Goal: Task Accomplishment & Management: Complete application form

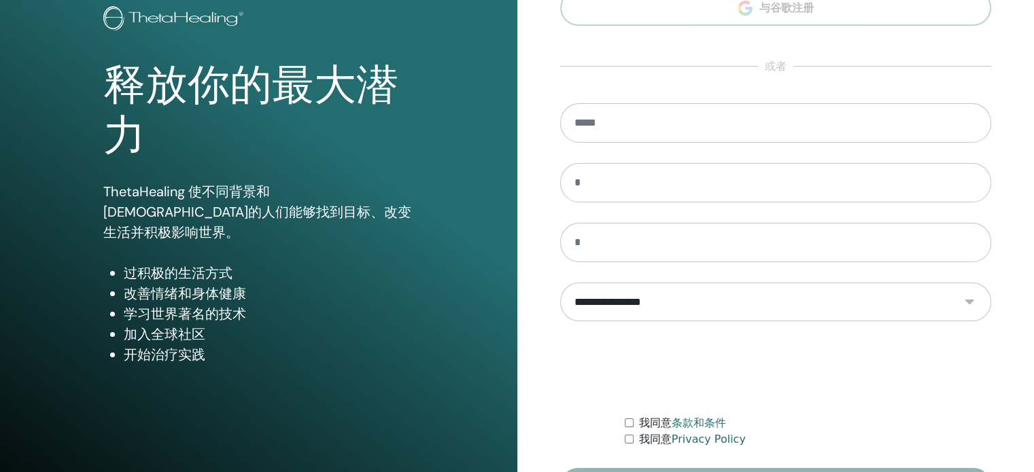
scroll to position [179, 0]
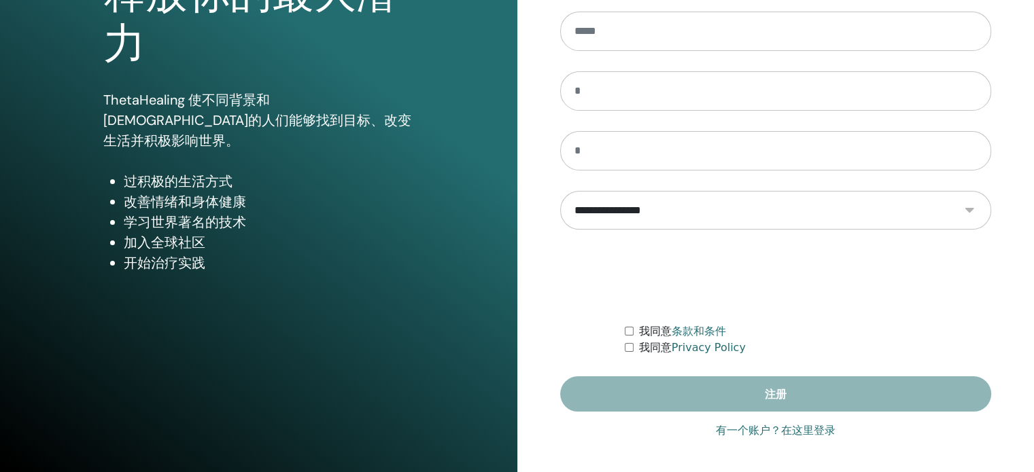
click at [731, 428] on link "有一个账户？在这里登录" at bounding box center [776, 431] width 120 height 16
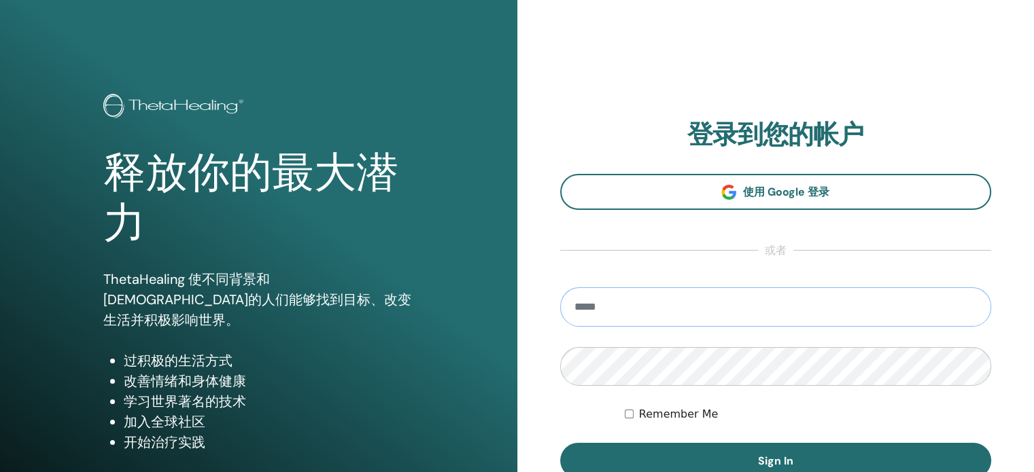
click at [600, 300] on input "email" at bounding box center [776, 307] width 432 height 39
type input "**********"
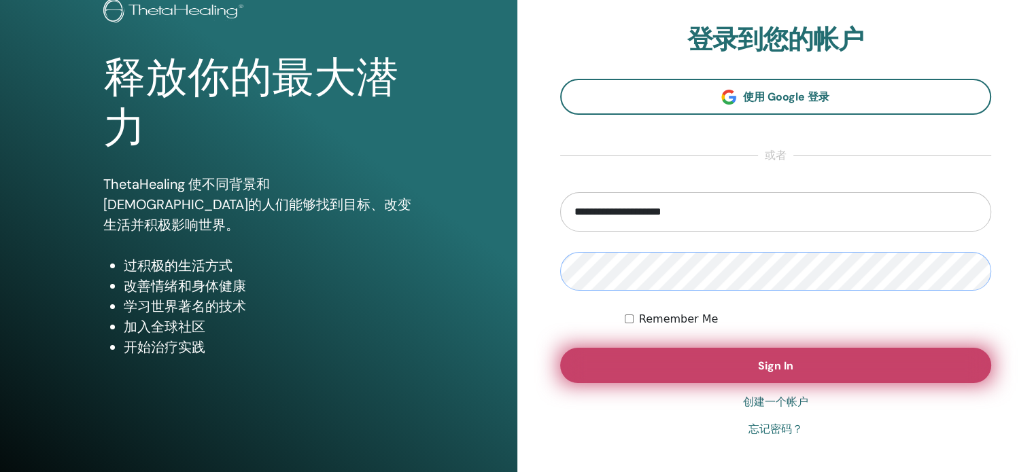
scroll to position [179, 0]
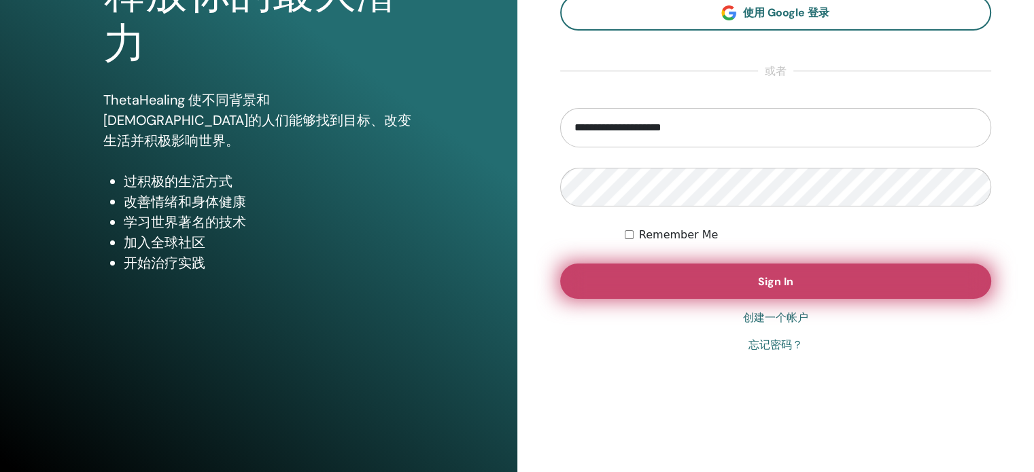
click at [761, 275] on span "Sign In" at bounding box center [775, 282] width 35 height 14
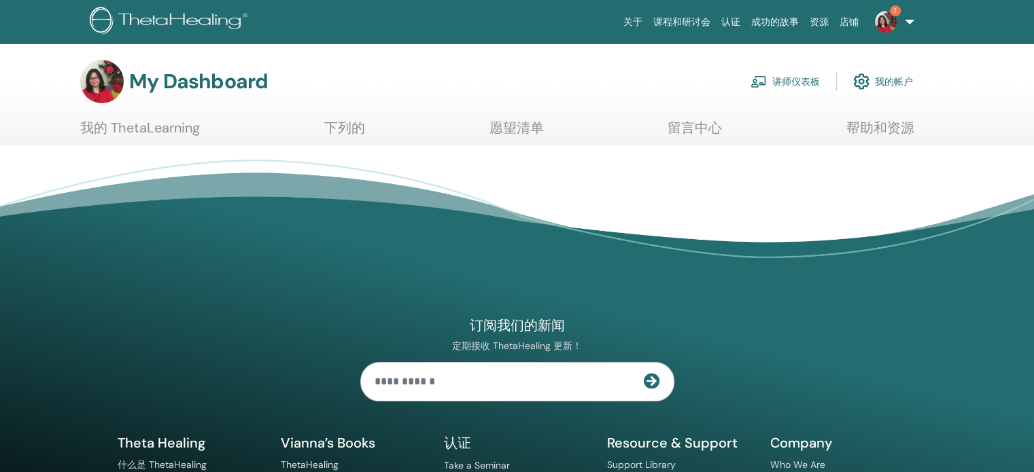
click at [793, 82] on link "讲师仪表板" at bounding box center [784, 82] width 69 height 30
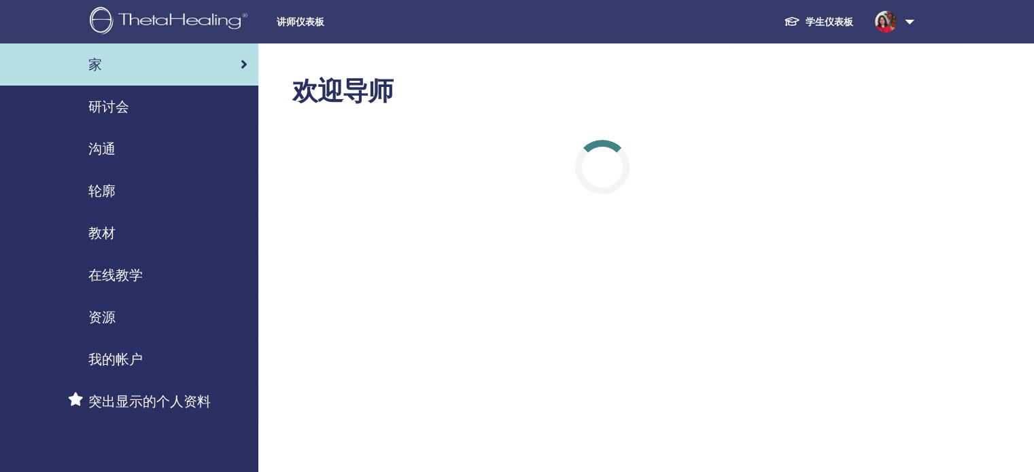
click at [102, 108] on span "研讨会" at bounding box center [108, 107] width 41 height 20
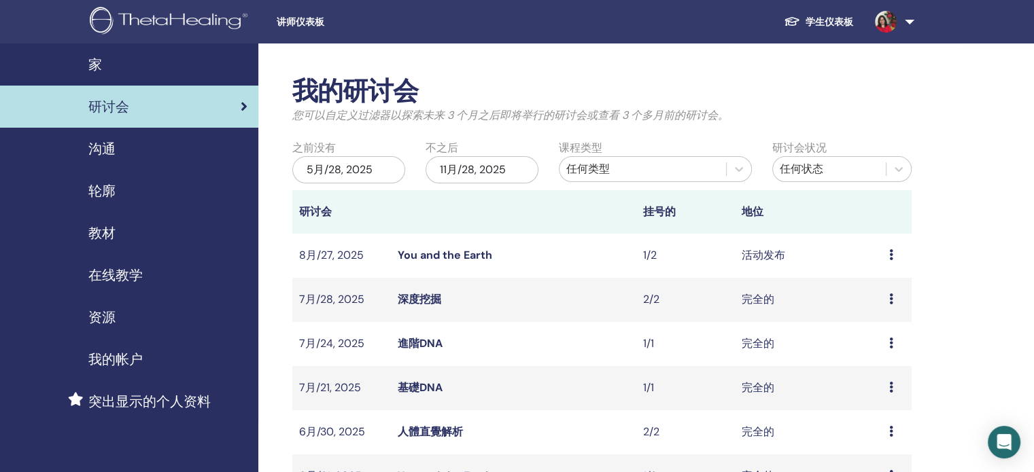
click at [780, 257] on td "活动发布" at bounding box center [808, 256] width 147 height 44
click at [459, 259] on link "You and the Earth" at bounding box center [445, 255] width 94 height 14
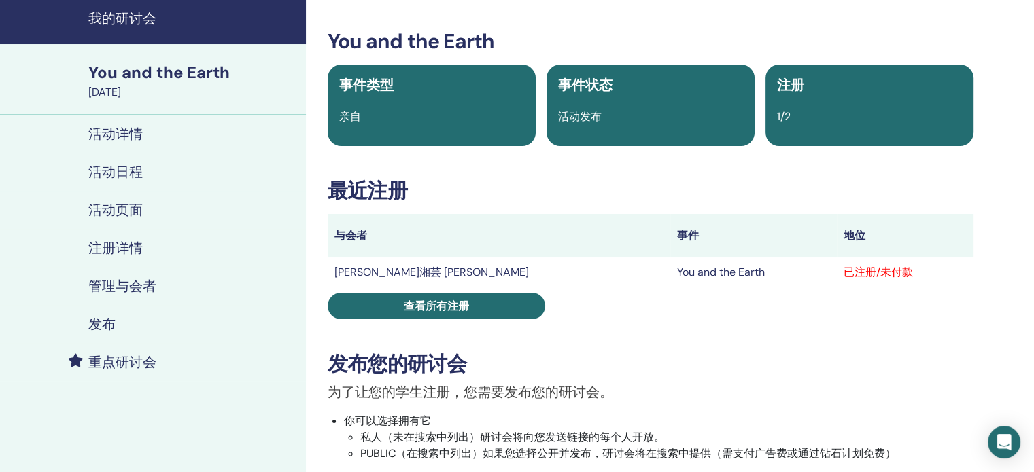
scroll to position [136, 0]
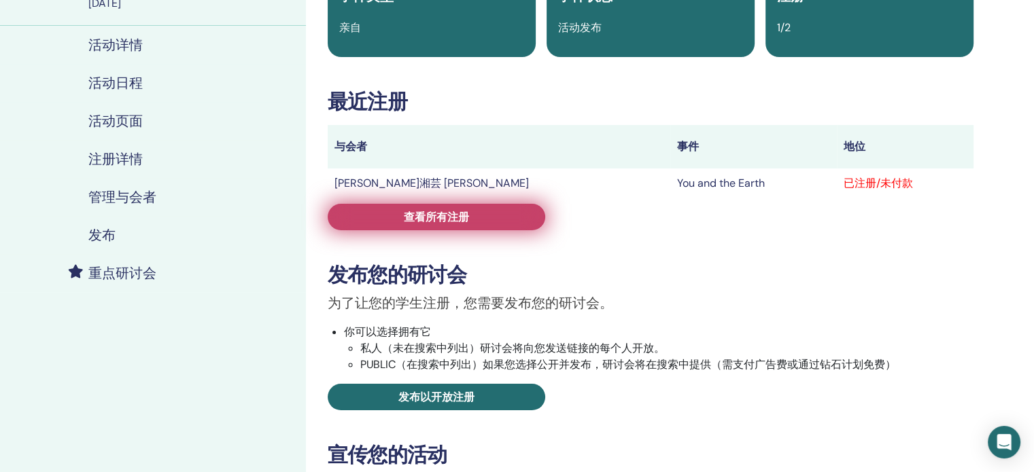
click at [454, 222] on span "查看所有注册" at bounding box center [436, 217] width 65 height 14
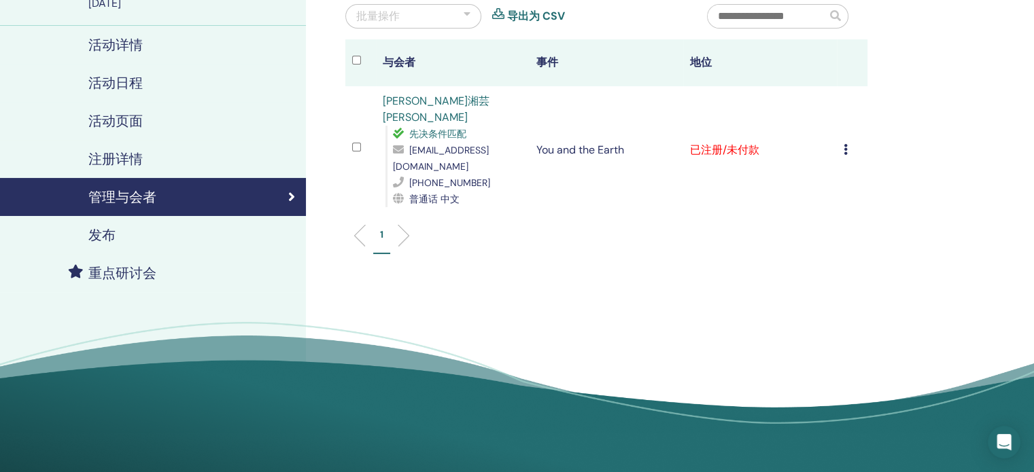
click at [842, 133] on td "取消注册 不自动认证 标记为已付费 标记为未付款 标记为缺席 完成并认证 下载证书" at bounding box center [852, 150] width 31 height 128
click at [847, 144] on icon at bounding box center [845, 149] width 4 height 11
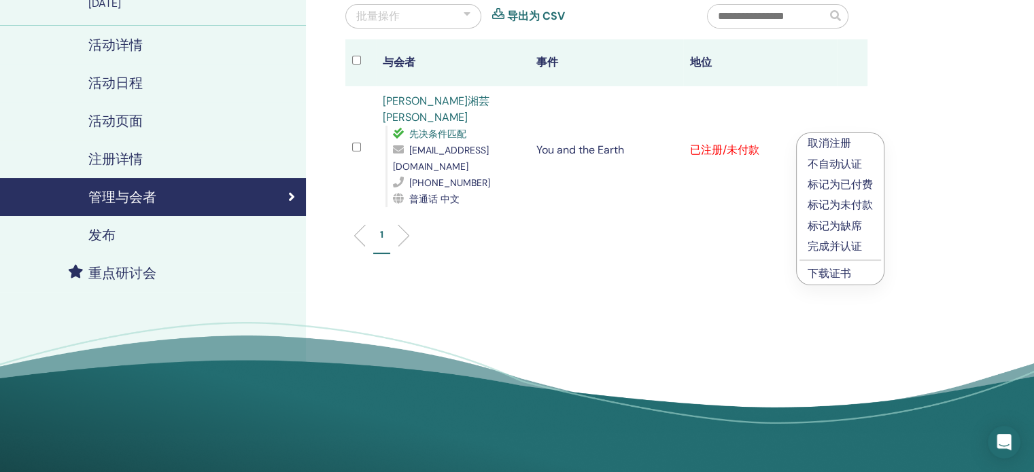
click at [824, 187] on p "标记为已付费" at bounding box center [839, 185] width 65 height 16
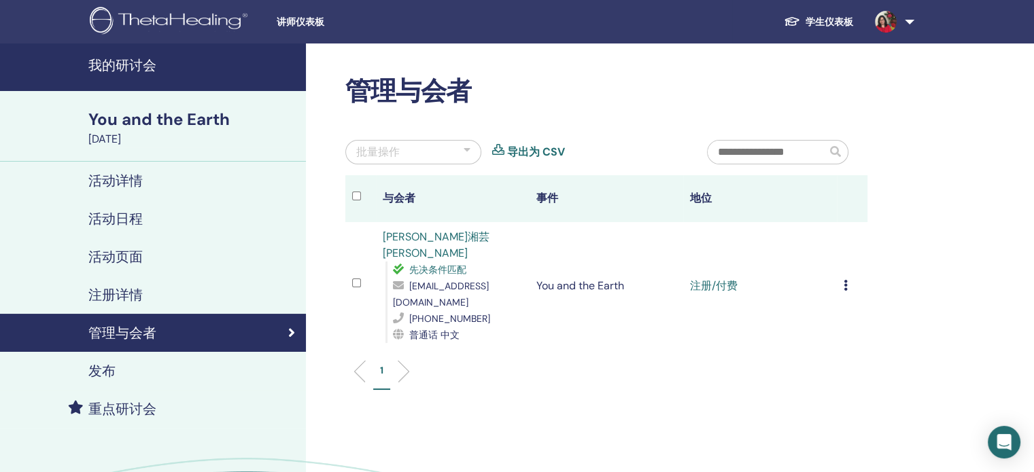
click at [851, 278] on div "取消注册 不自动认证 标记为已付费 标记为未付款 标记为缺席 完成并认证 下载证书" at bounding box center [851, 286] width 17 height 16
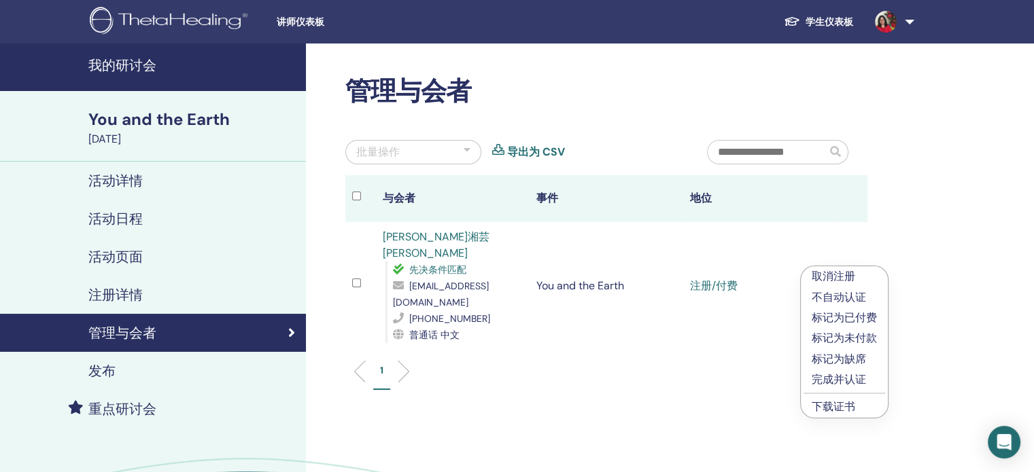
click at [851, 381] on p "完成并认证" at bounding box center [844, 380] width 65 height 16
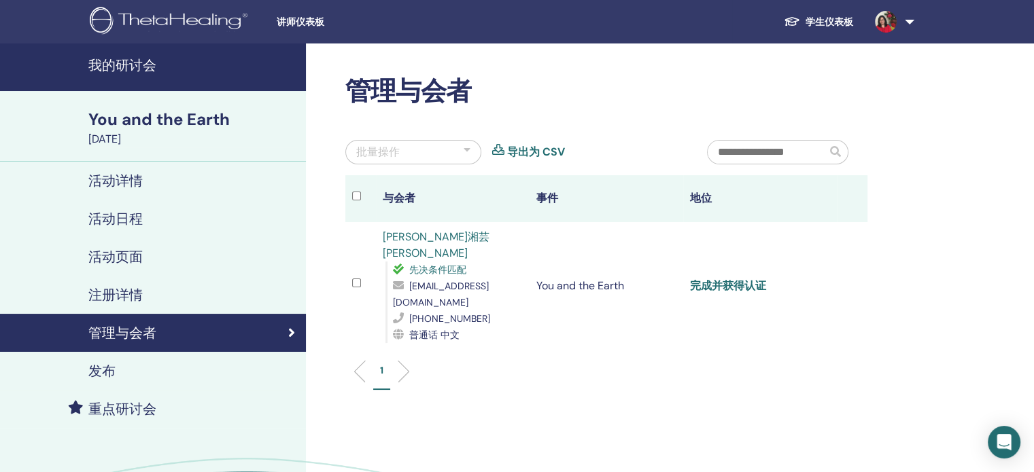
click at [742, 279] on link "完成并获得认证" at bounding box center [728, 286] width 76 height 14
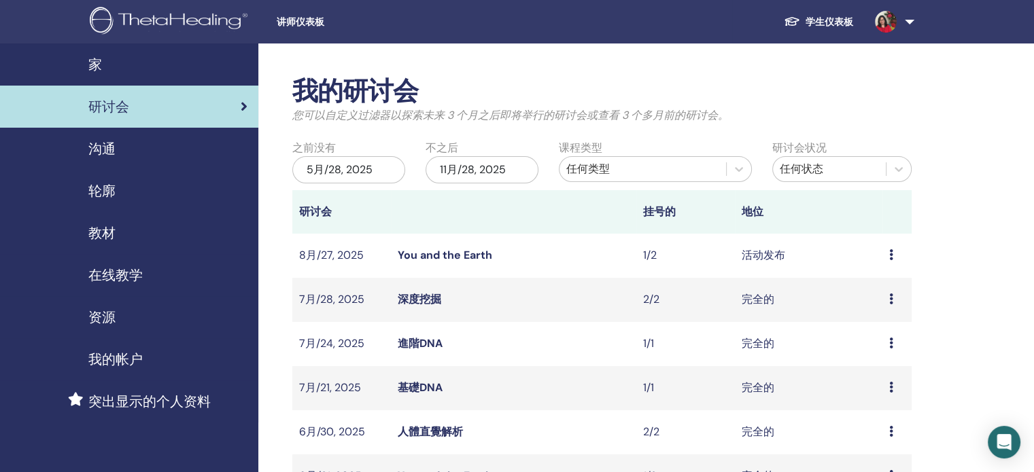
click at [835, 21] on link "学生仪表板" at bounding box center [818, 22] width 91 height 25
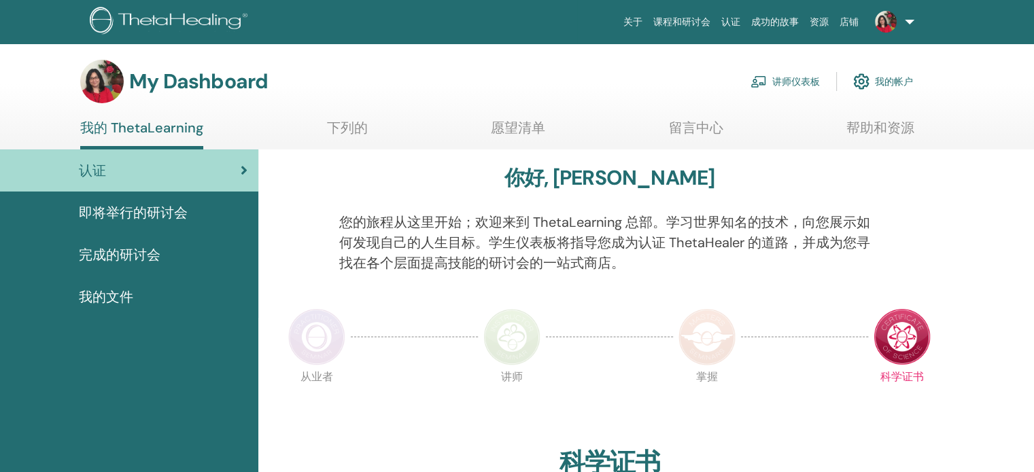
click at [784, 81] on link "讲师仪表板" at bounding box center [784, 82] width 69 height 30
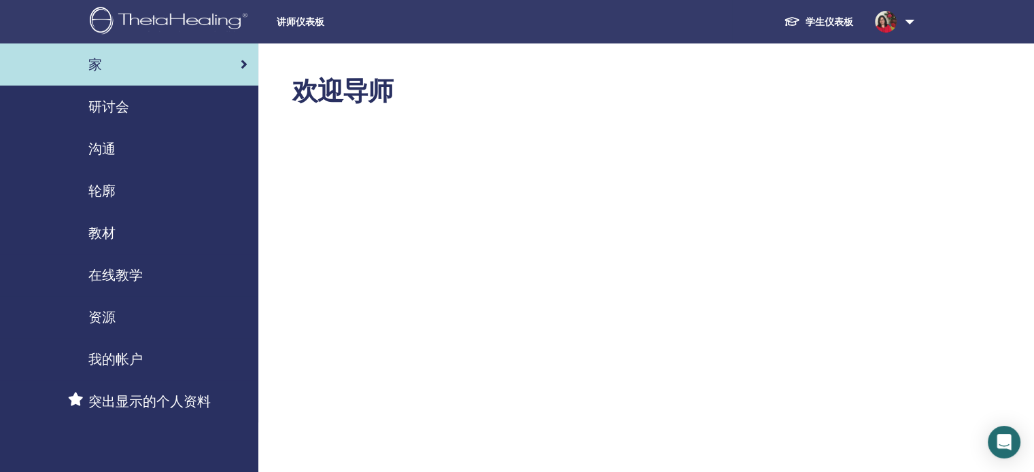
click at [116, 104] on span "研讨会" at bounding box center [108, 107] width 41 height 20
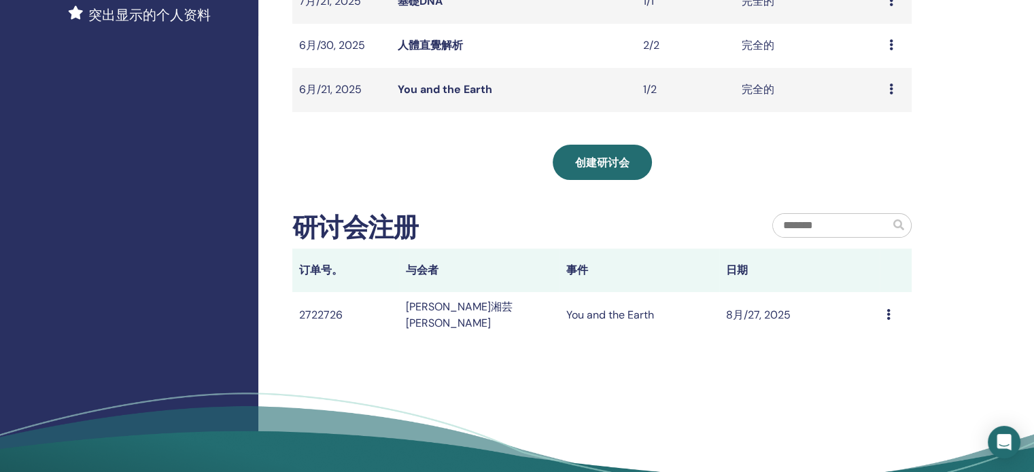
scroll to position [272, 0]
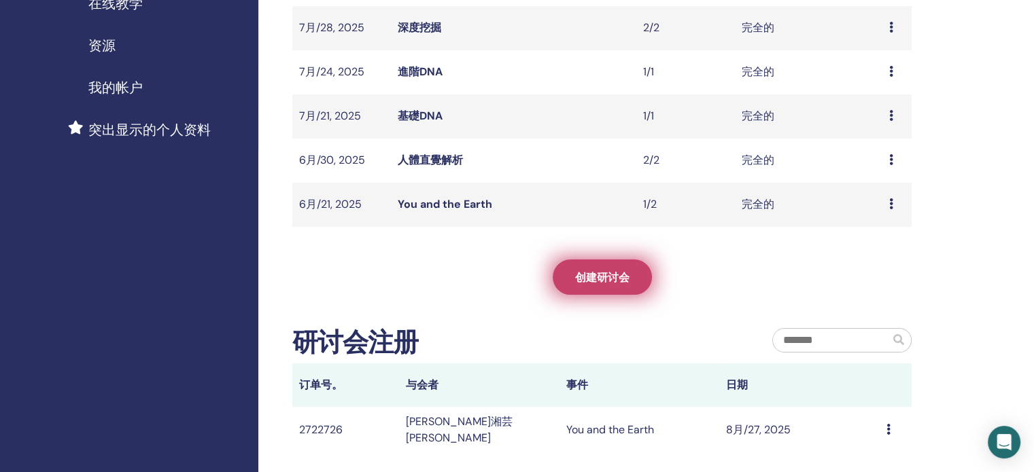
click at [620, 278] on span "创建研讨会" at bounding box center [602, 278] width 54 height 14
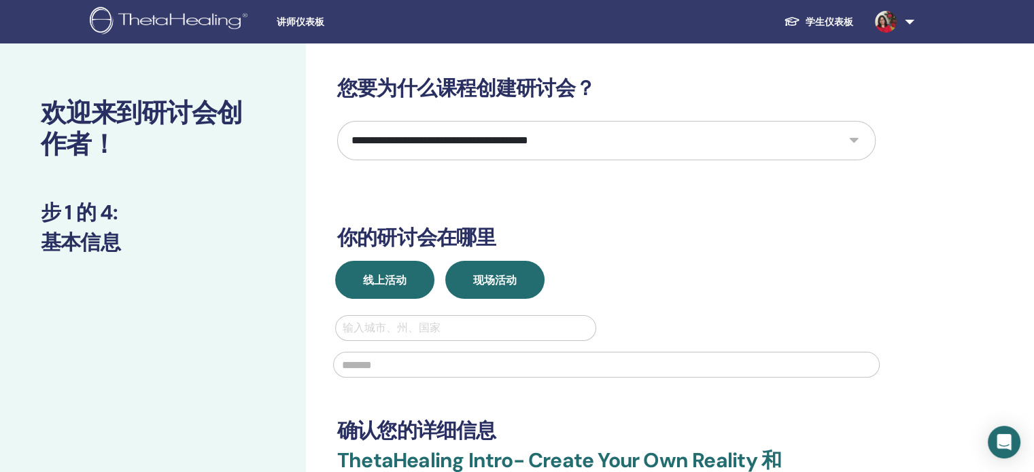
click at [395, 277] on span "线上活动" at bounding box center [384, 280] width 43 height 14
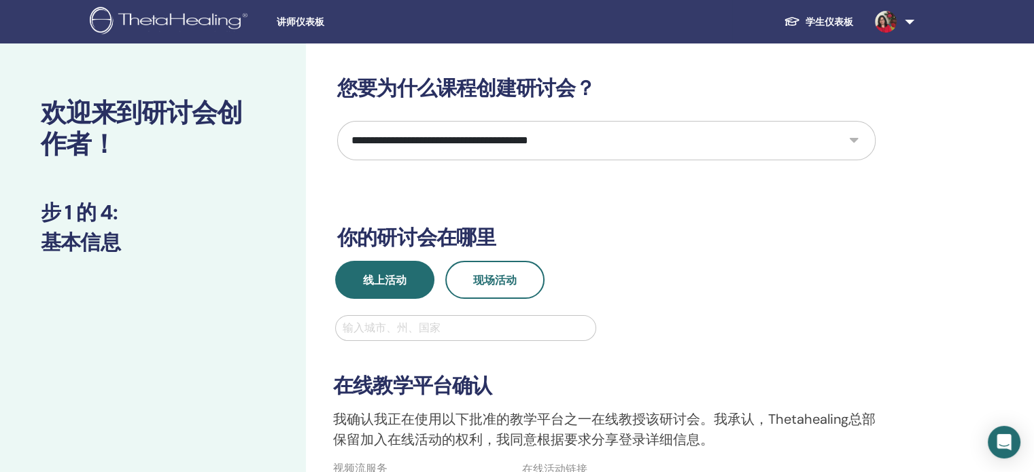
click at [858, 141] on select "**********" at bounding box center [606, 140] width 538 height 39
select select "****"
click at [337, 121] on select "**********" at bounding box center [606, 140] width 538 height 39
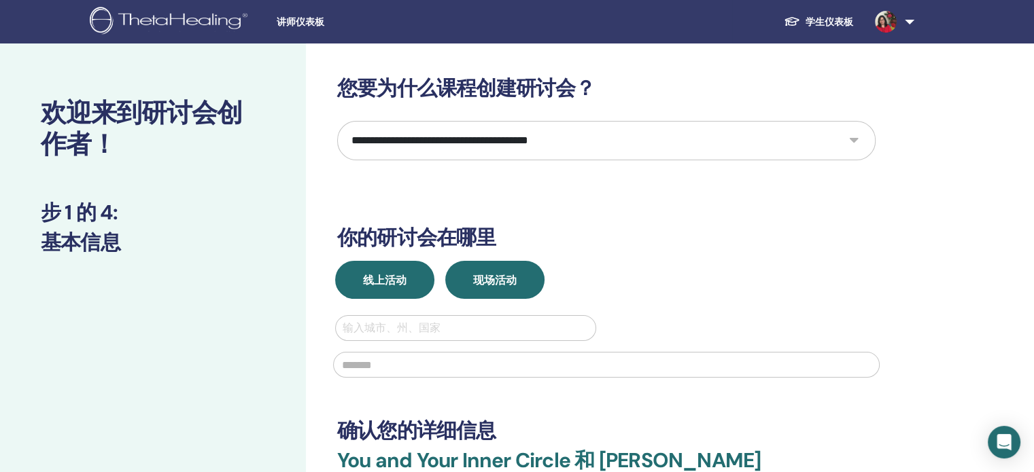
click at [395, 284] on span "线上活动" at bounding box center [384, 280] width 43 height 14
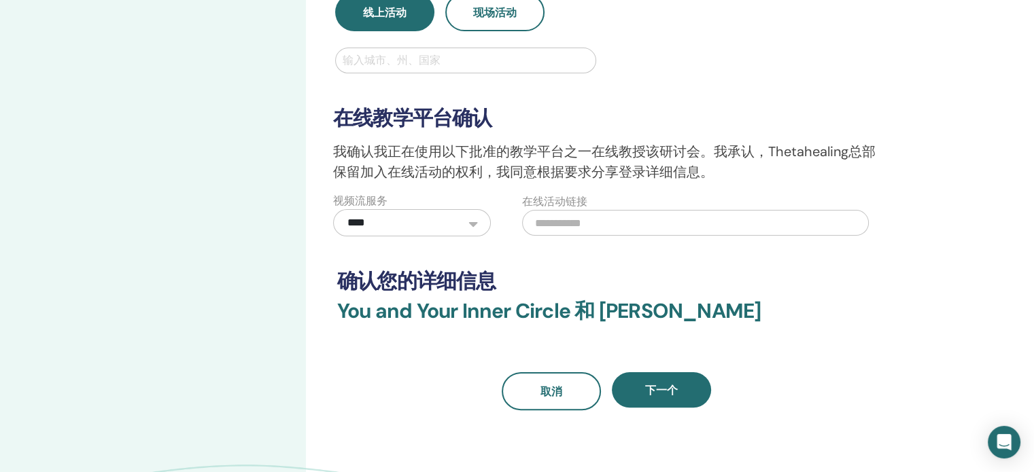
scroll to position [272, 0]
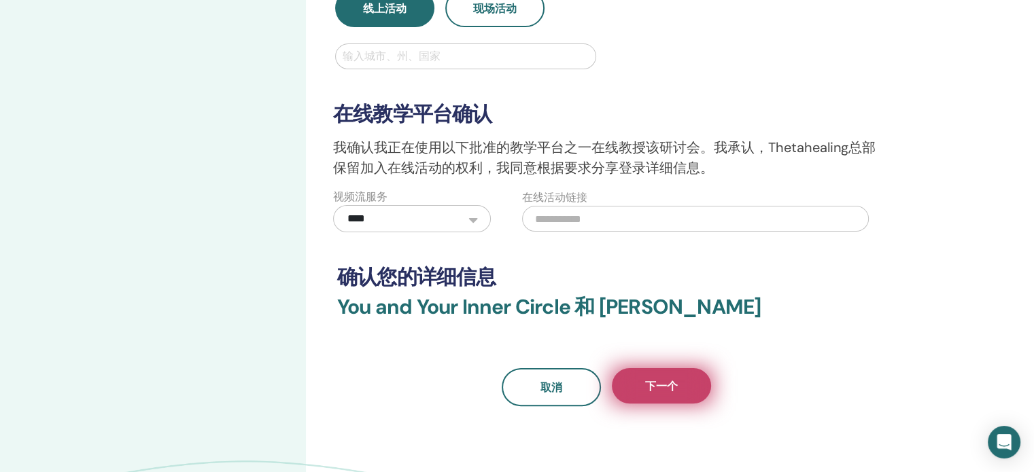
click at [673, 379] on span "下一个" at bounding box center [661, 386] width 33 height 14
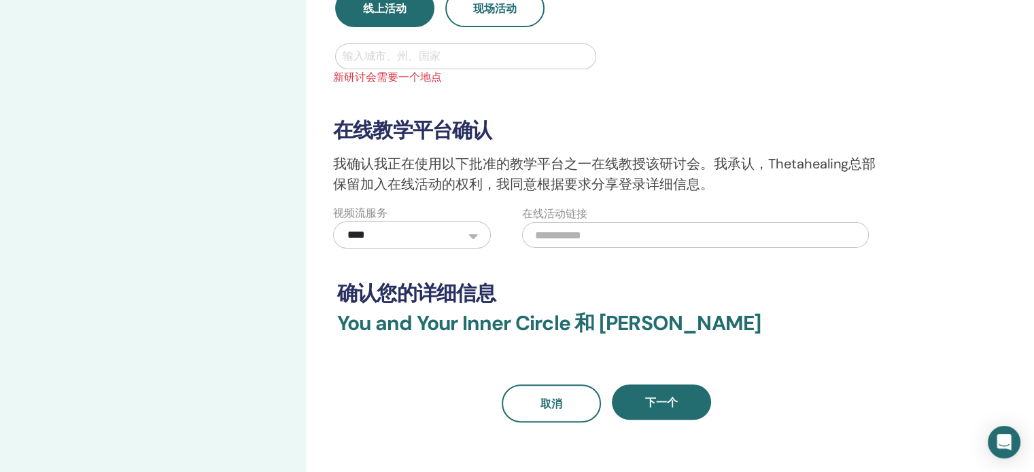
click at [389, 60] on div at bounding box center [466, 56] width 246 height 19
type input "******"
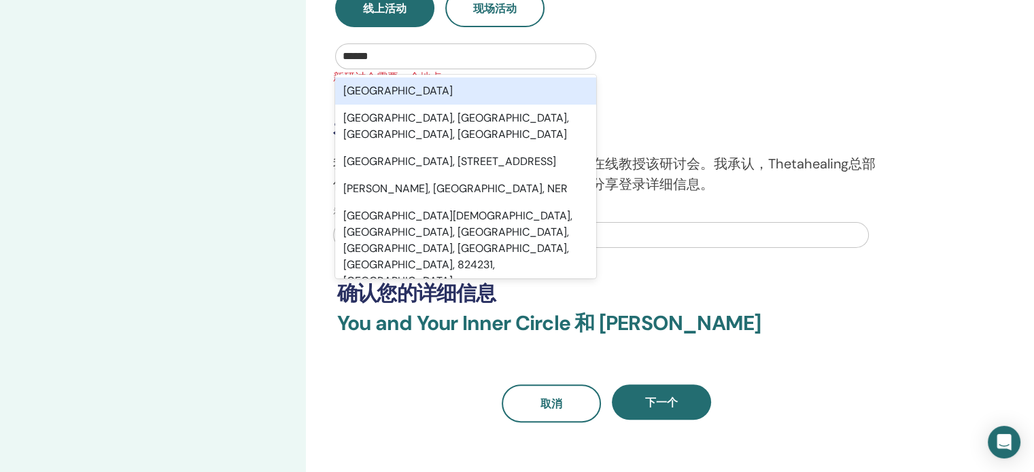
click at [396, 85] on div "Taiwan" at bounding box center [465, 90] width 261 height 27
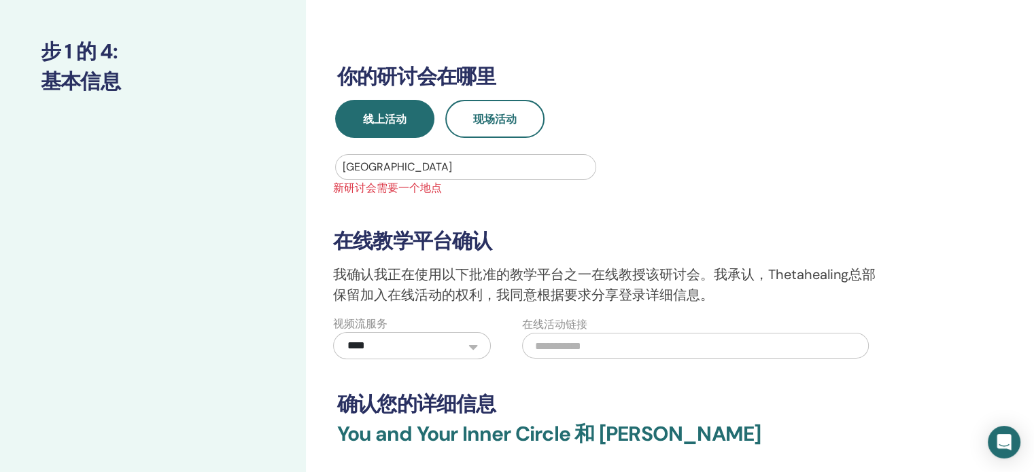
scroll to position [340, 0]
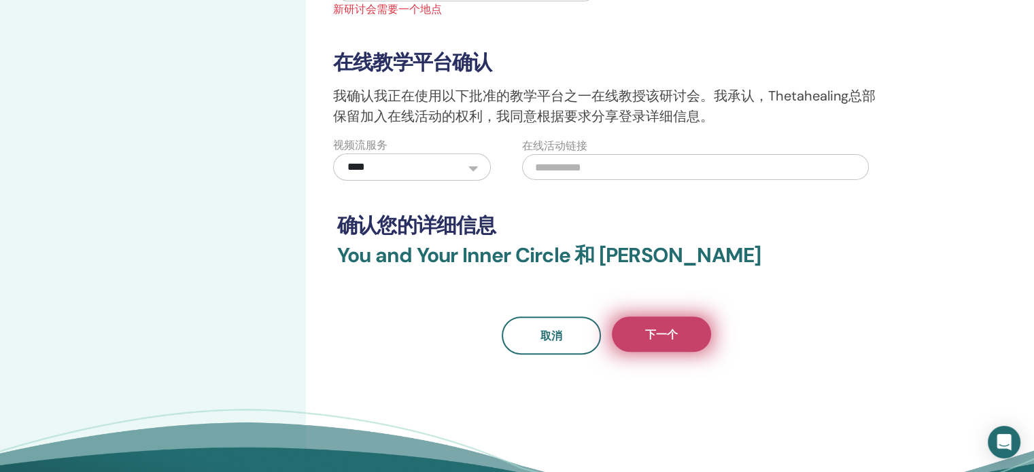
click at [677, 334] on span "下一个" at bounding box center [661, 335] width 33 height 14
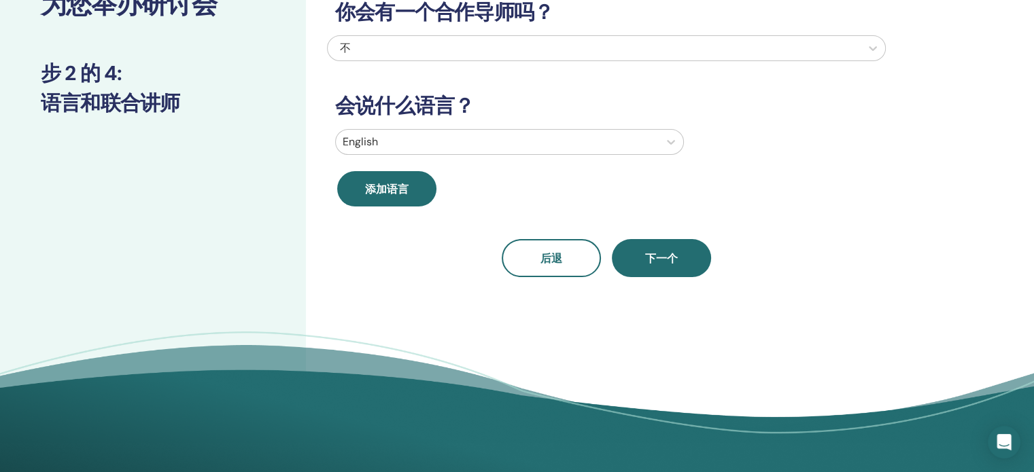
scroll to position [0, 0]
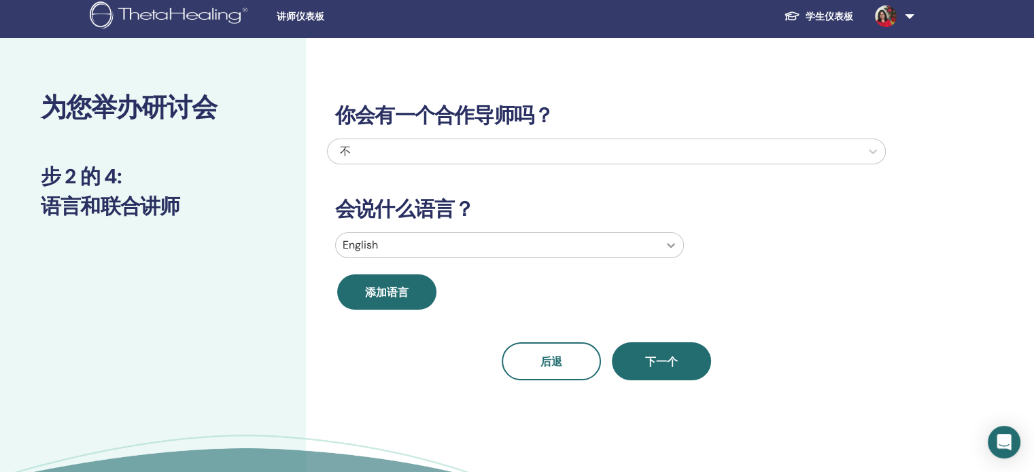
click at [663, 252] on div at bounding box center [671, 245] width 24 height 24
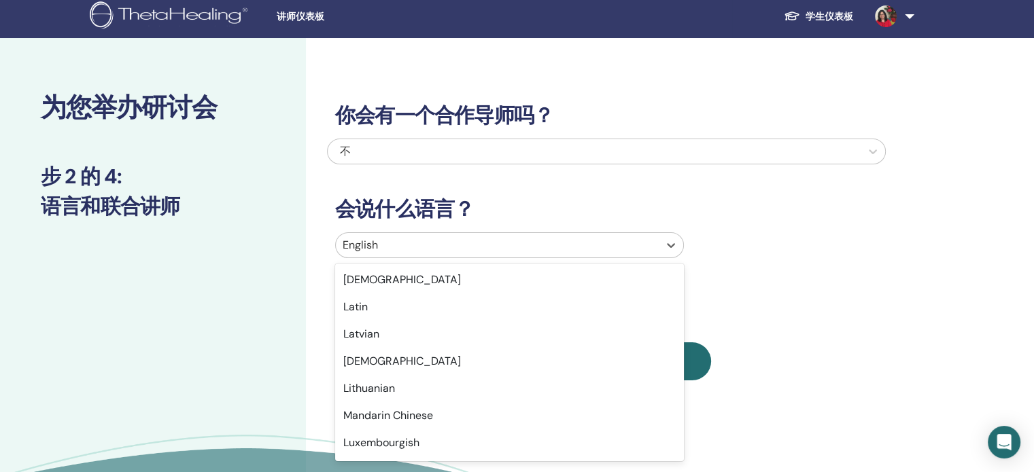
scroll to position [748, 0]
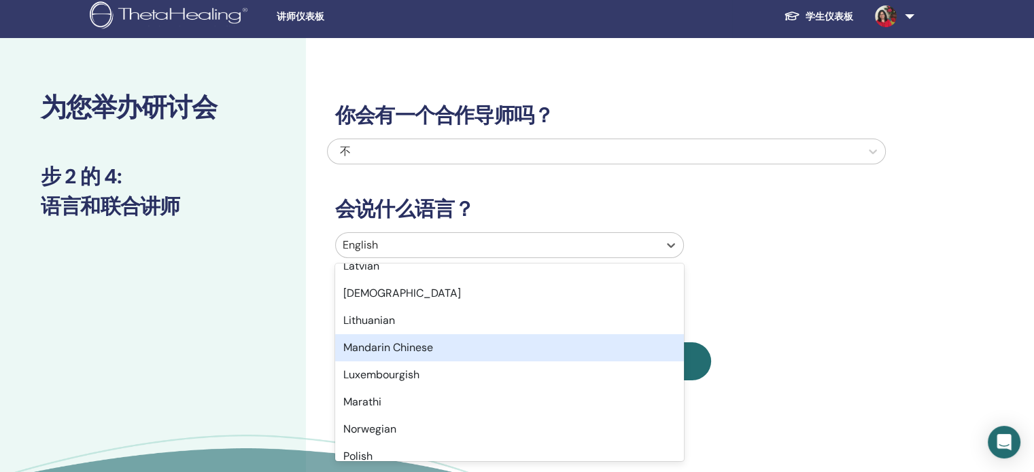
click at [476, 351] on div "Mandarin Chinese" at bounding box center [509, 347] width 349 height 27
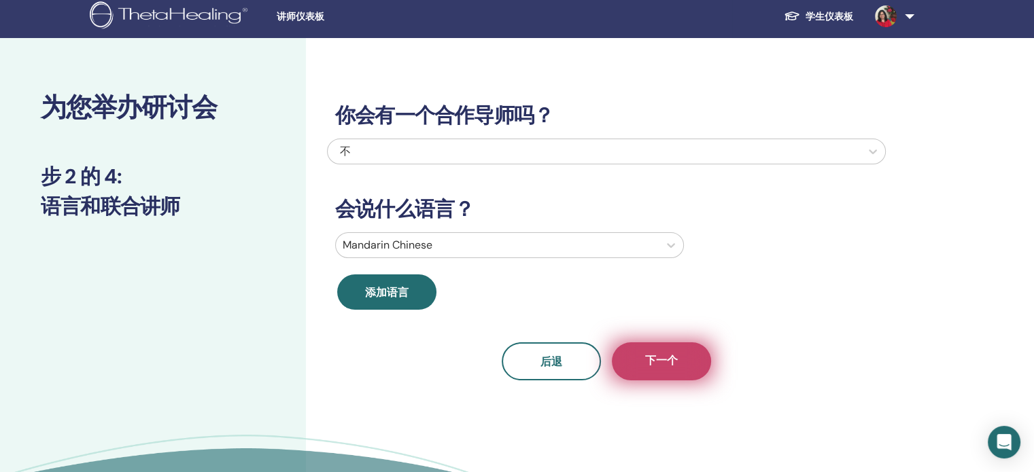
click at [649, 372] on button "下一个" at bounding box center [661, 362] width 99 height 38
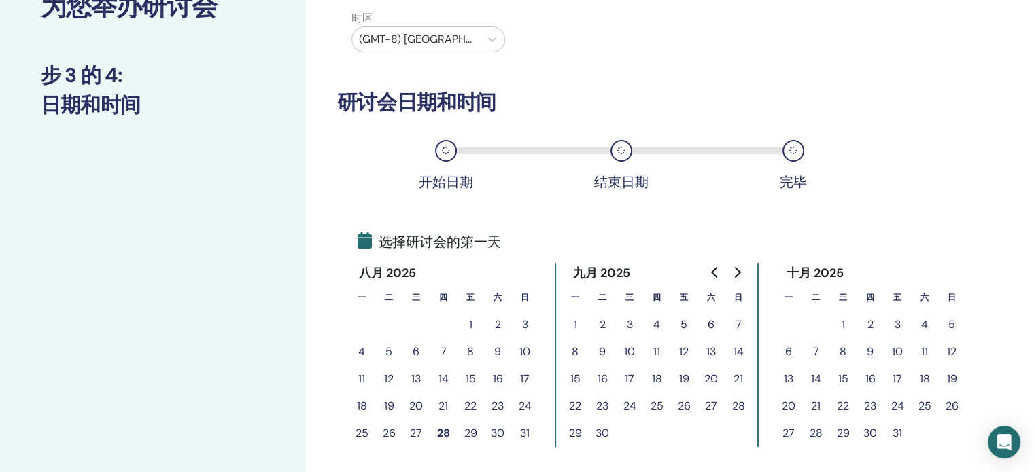
scroll to position [141, 0]
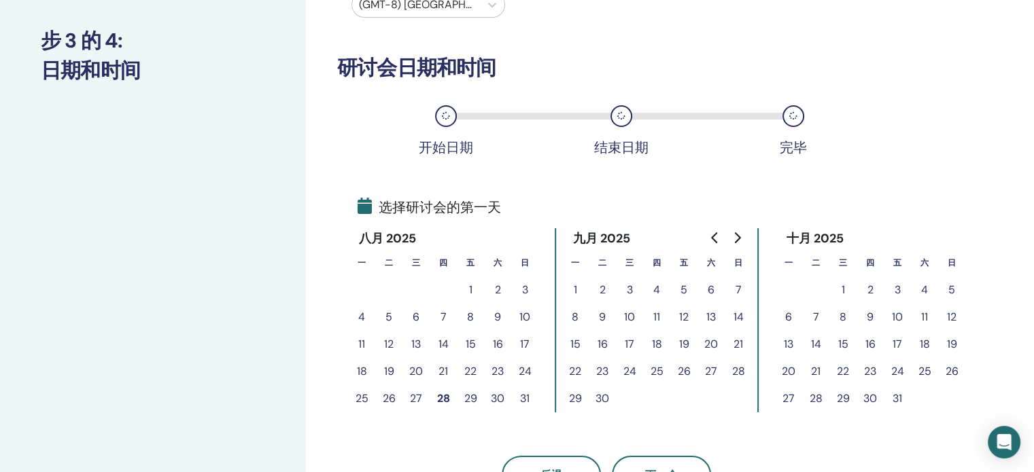
click at [629, 290] on button "3" at bounding box center [629, 290] width 27 height 27
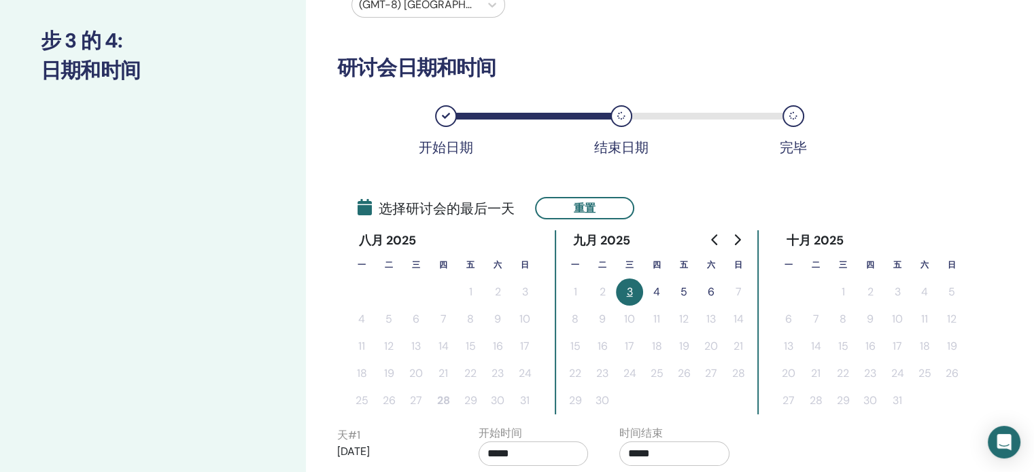
click at [652, 290] on button "4" at bounding box center [656, 292] width 27 height 27
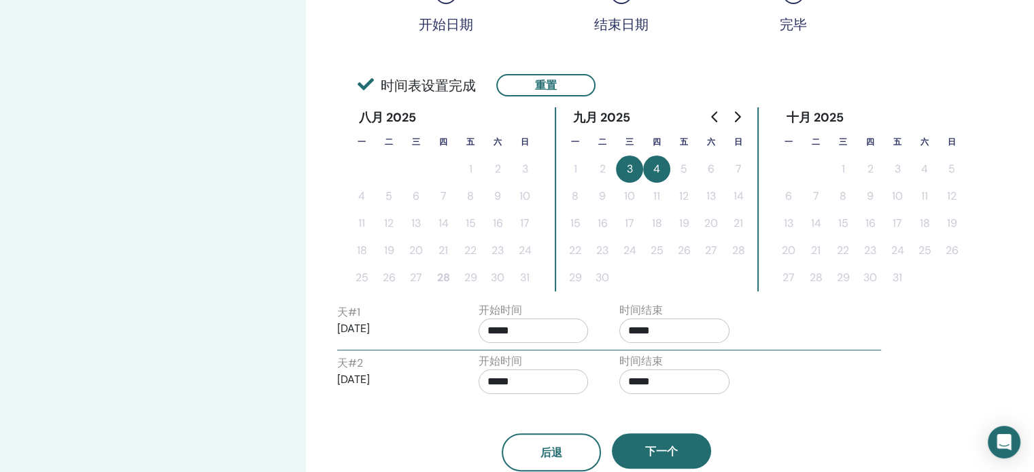
scroll to position [277, 0]
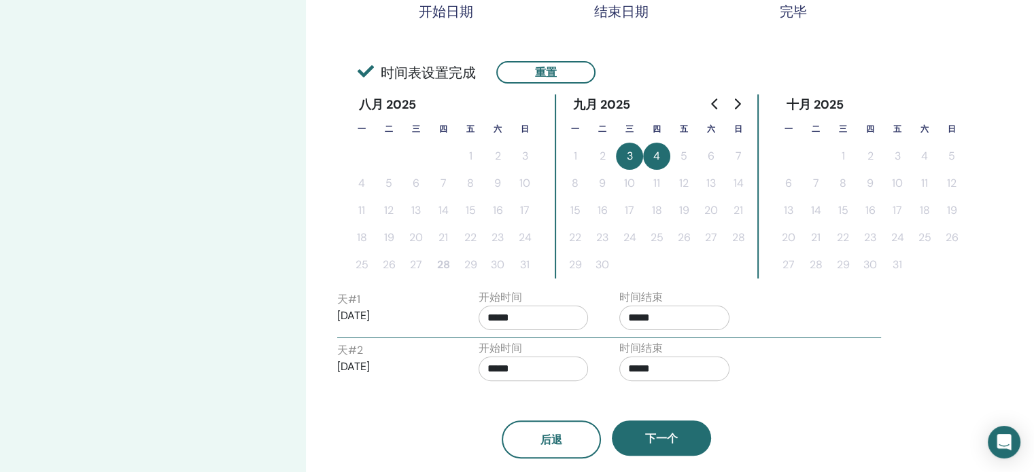
click at [525, 311] on input "*****" at bounding box center [533, 318] width 110 height 24
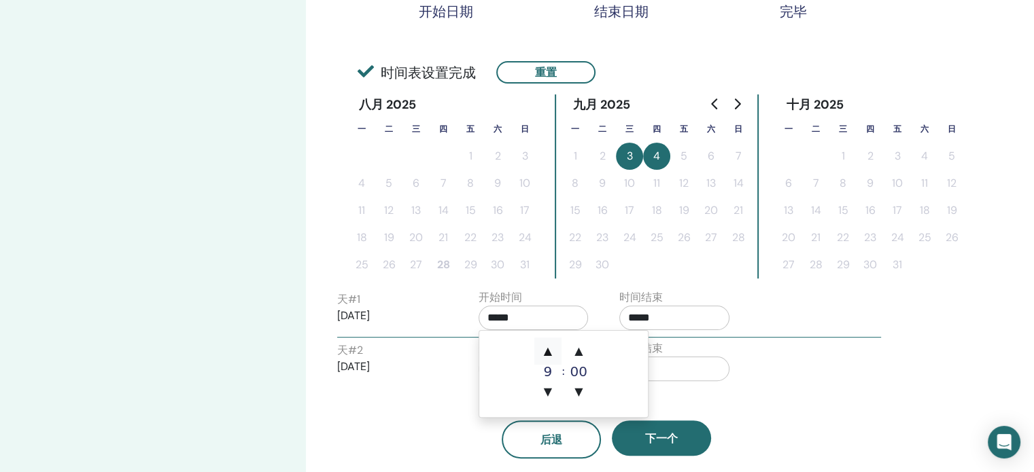
click at [554, 347] on span "▲" at bounding box center [547, 351] width 27 height 27
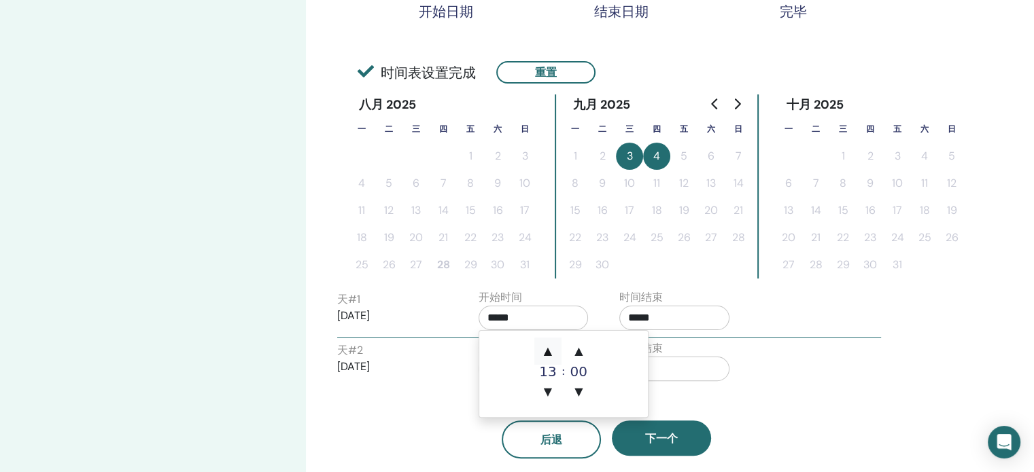
type input "*****"
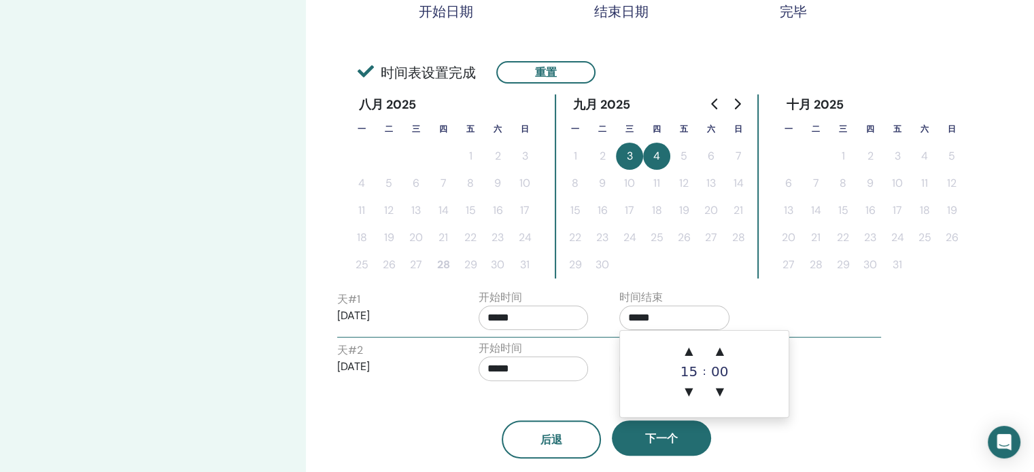
click at [680, 317] on input "*****" at bounding box center [674, 318] width 110 height 24
click at [687, 352] on span "▲" at bounding box center [688, 351] width 27 height 27
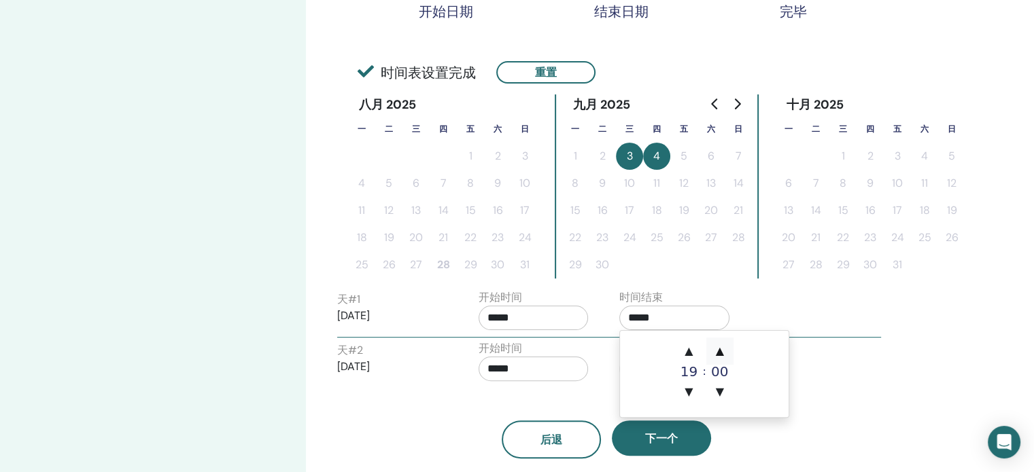
click at [723, 353] on span "▲" at bounding box center [719, 351] width 27 height 27
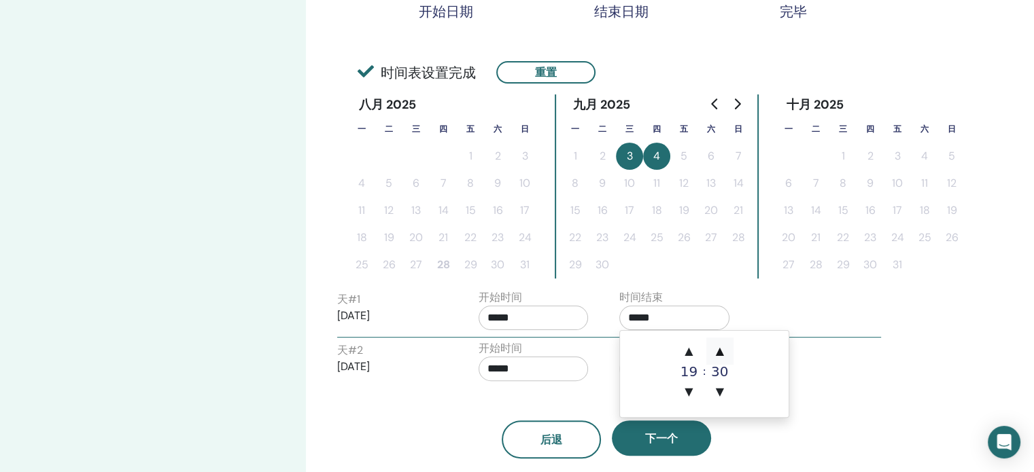
click at [723, 353] on span "▲" at bounding box center [719, 351] width 27 height 27
type input "*****"
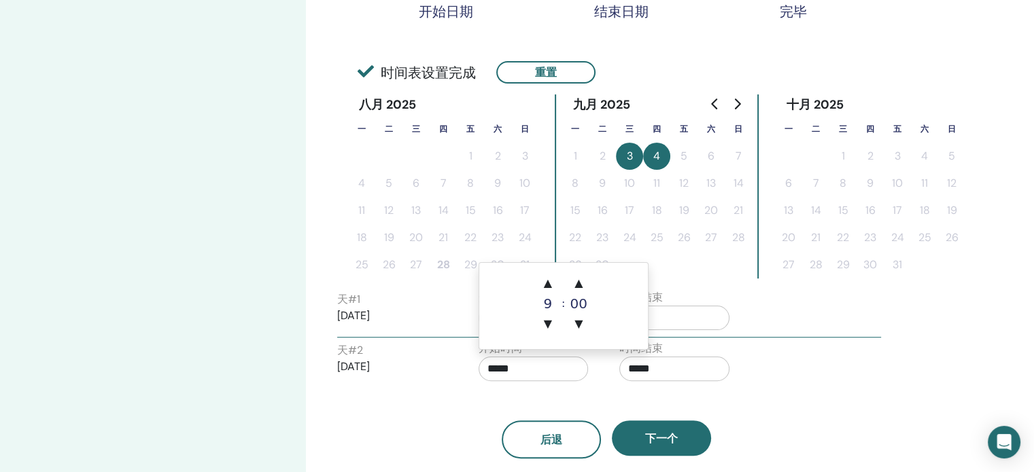
click at [560, 370] on input "*****" at bounding box center [533, 369] width 110 height 24
click at [550, 282] on span "▲" at bounding box center [547, 283] width 27 height 27
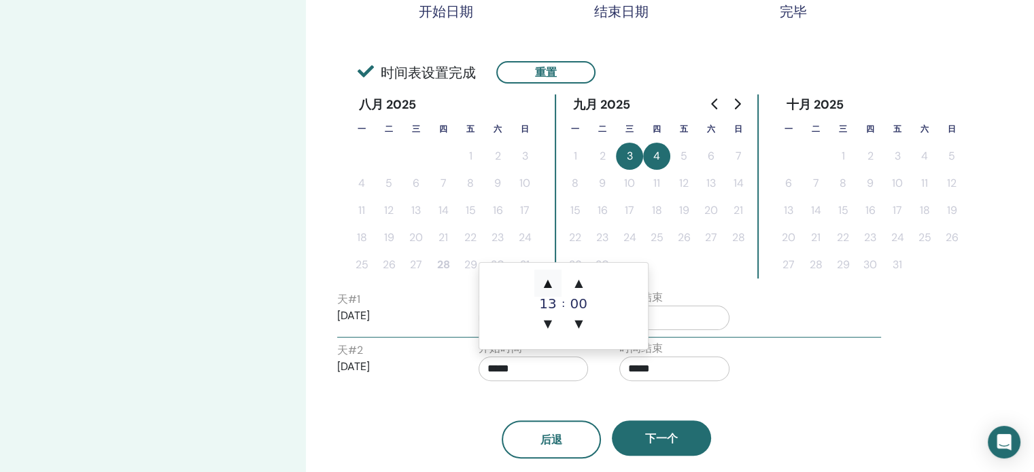
click at [550, 282] on span "▲" at bounding box center [547, 283] width 27 height 27
type input "*****"
click at [676, 366] on input "*****" at bounding box center [674, 369] width 110 height 24
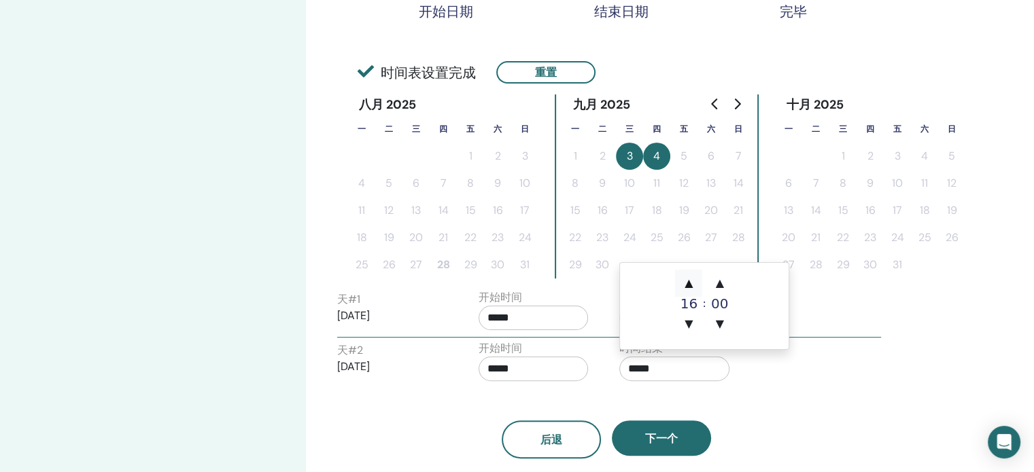
click at [687, 282] on span "▲" at bounding box center [688, 283] width 27 height 27
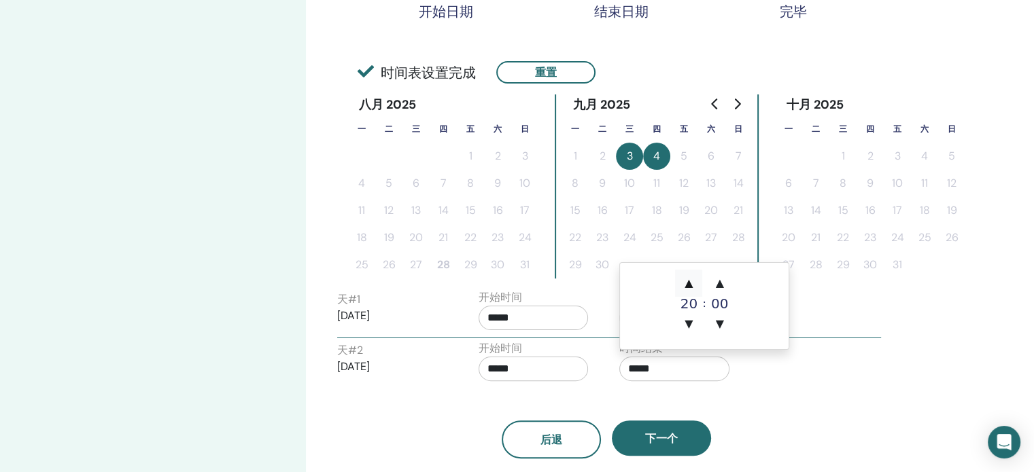
click at [688, 279] on span "▲" at bounding box center [688, 283] width 27 height 27
click at [690, 331] on span "▼" at bounding box center [688, 324] width 27 height 27
click at [692, 282] on span "▲" at bounding box center [688, 283] width 27 height 27
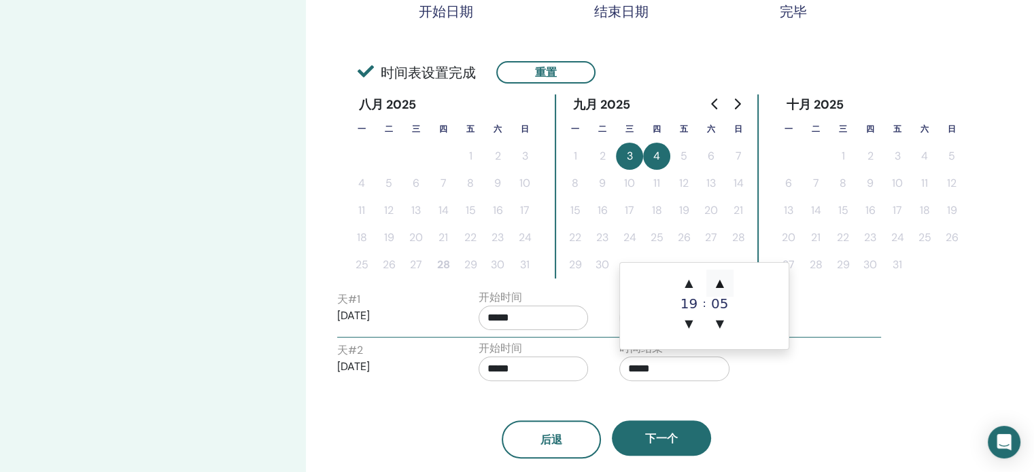
click at [715, 284] on span "▲" at bounding box center [719, 283] width 27 height 27
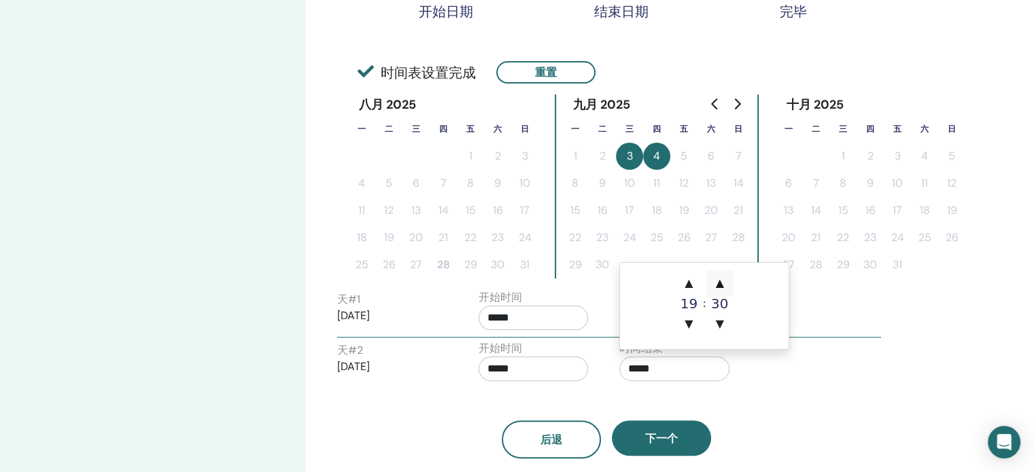
click at [715, 283] on span "▲" at bounding box center [719, 283] width 27 height 27
type input "*****"
click at [913, 404] on div "时区 时区 (GMT-8) US/Alaska 研讨会日期和时间 开始日期 结束日期 完毕 时间表设置完成 重置 八月 2025 一 二 三 四 五 六 日 …" at bounding box center [650, 207] width 689 height 883
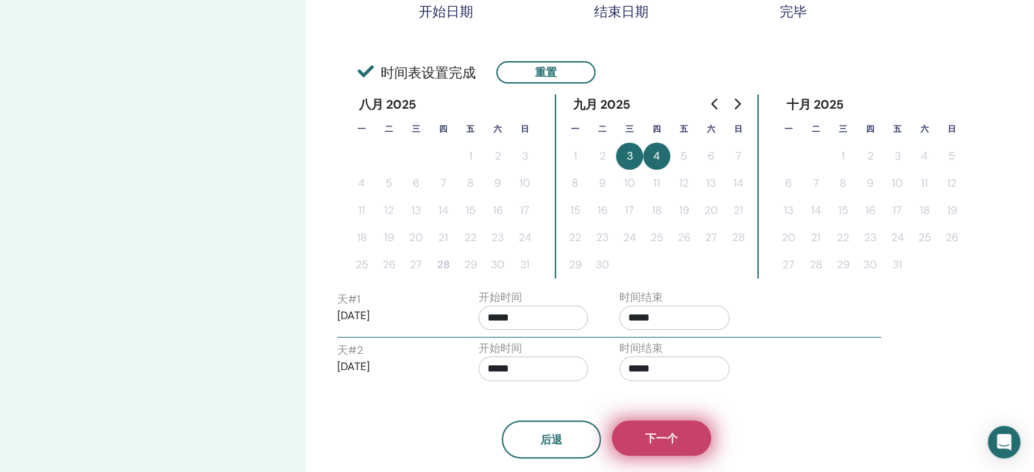
click at [672, 440] on span "下一个" at bounding box center [661, 439] width 33 height 14
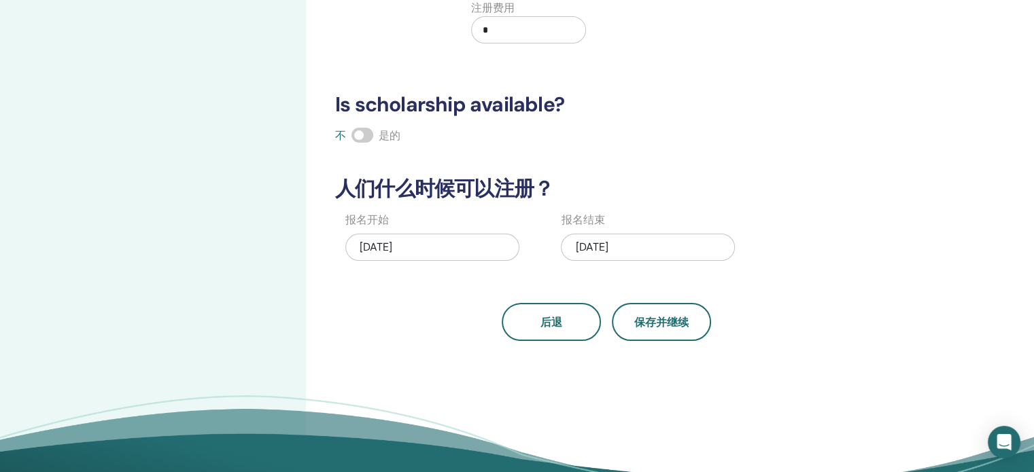
scroll to position [209, 0]
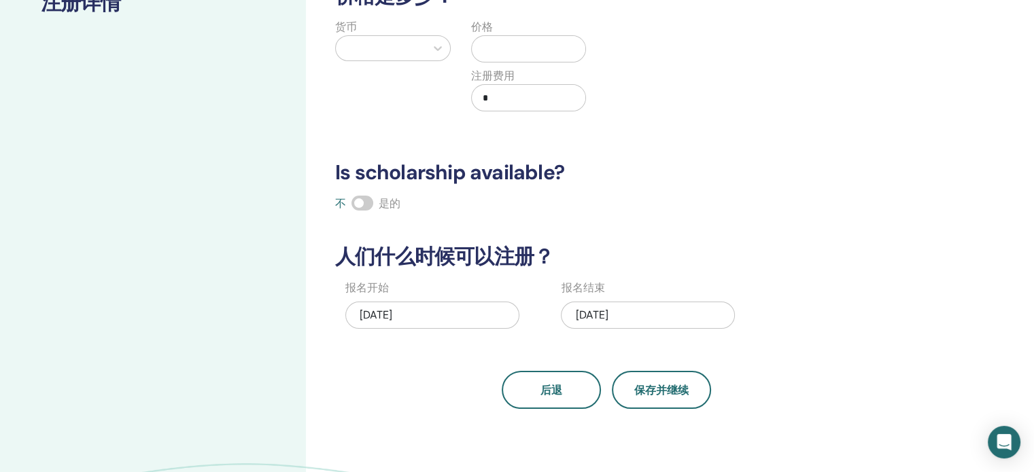
click at [650, 313] on div "09/04/2025" at bounding box center [648, 315] width 174 height 27
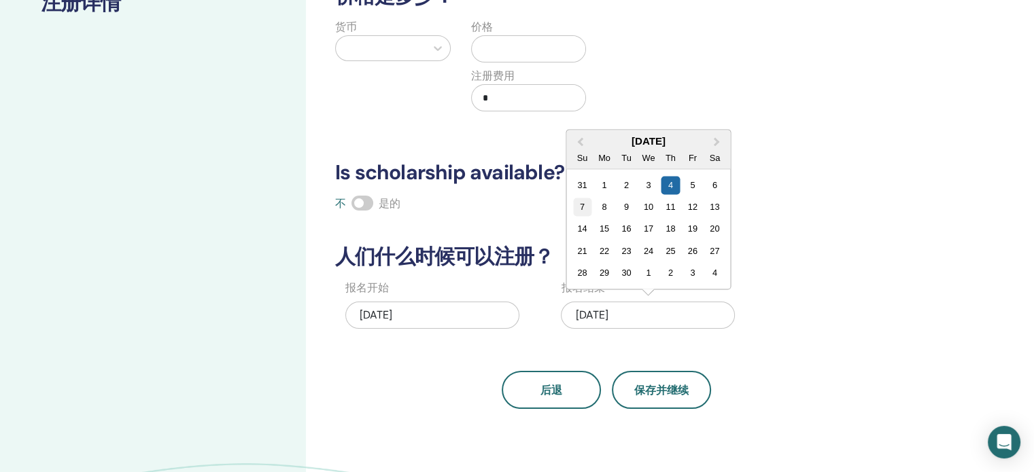
click at [589, 207] on div "7" at bounding box center [582, 207] width 18 height 18
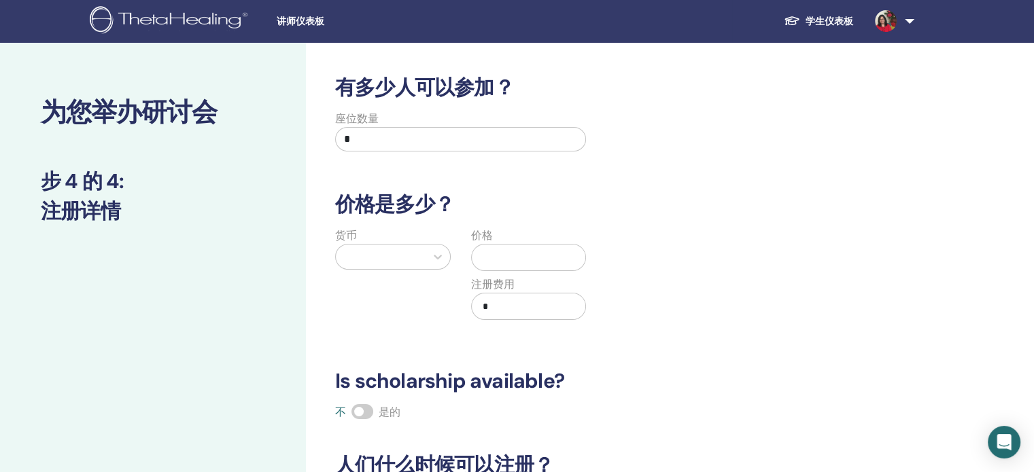
scroll to position [0, 0]
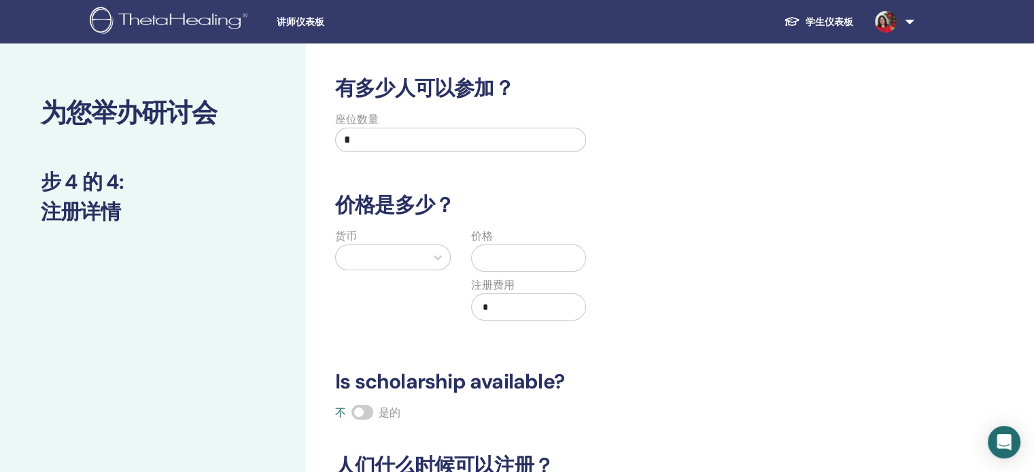
drag, startPoint x: 370, startPoint y: 144, endPoint x: 281, endPoint y: 130, distance: 90.2
click at [283, 130] on div "为您举办研讨会 步 4 的 4 : 注册详情 有多少人可以参加？ 座位数量 * 价格是多少？ 货币 价格 注册费用 * Is scholarship avai…" at bounding box center [517, 425] width 1034 height 765
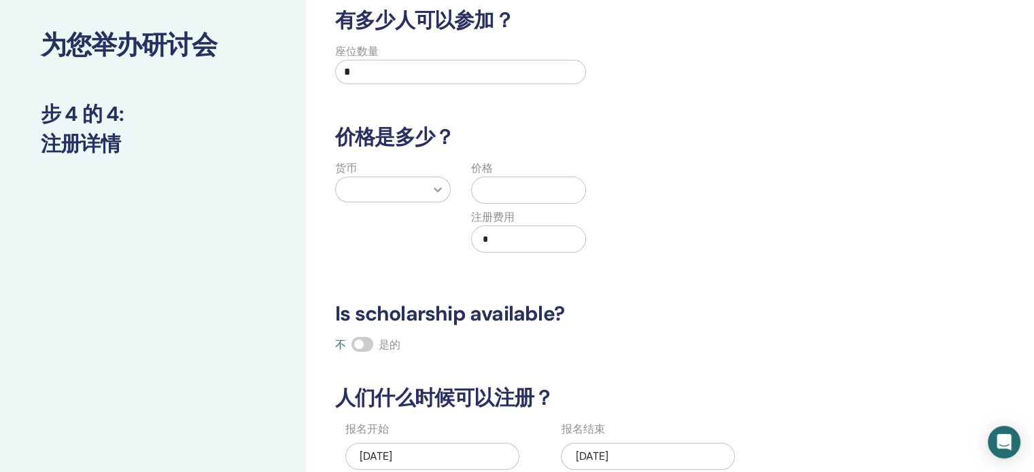
type input "*"
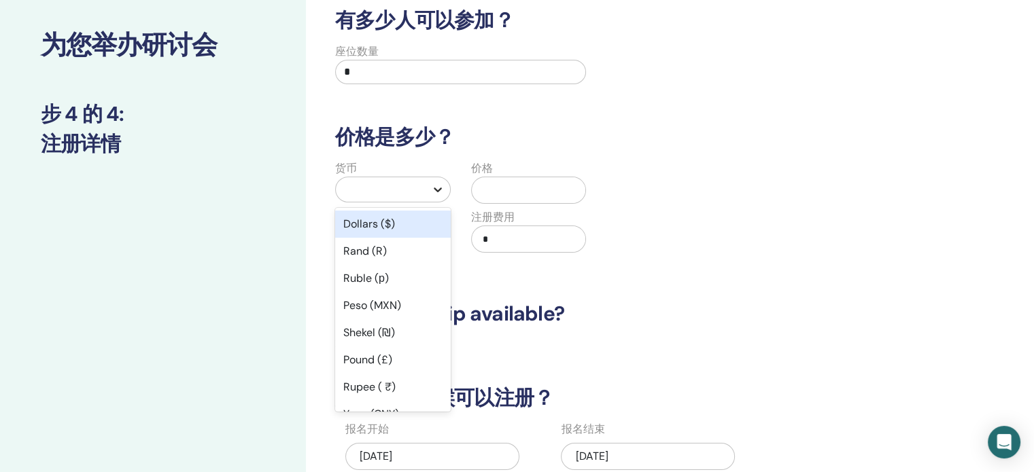
click at [440, 190] on icon at bounding box center [438, 190] width 14 height 14
click at [412, 217] on div "Dollars ($)" at bounding box center [393, 224] width 116 height 27
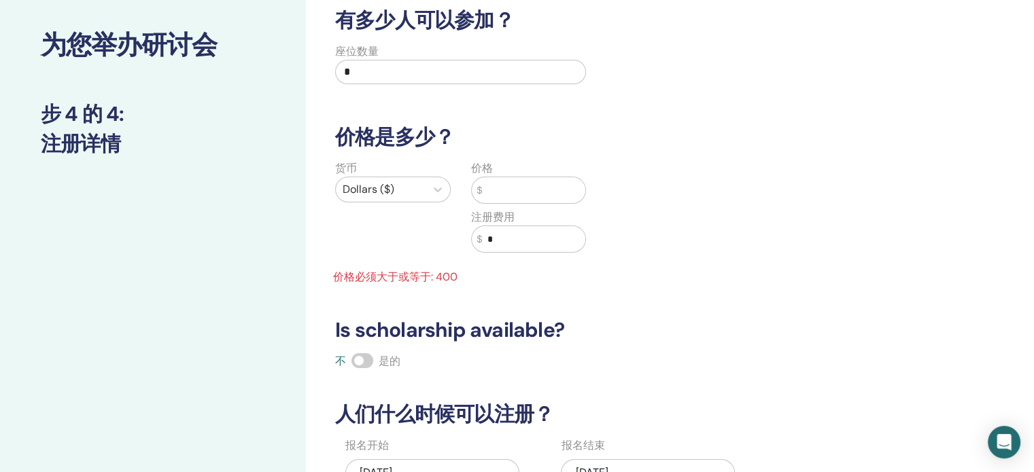
drag, startPoint x: 487, startPoint y: 190, endPoint x: 462, endPoint y: 190, distance: 25.8
click at [462, 190] on div "价格 $ 注册费用 $ *" at bounding box center [529, 214] width 136 height 109
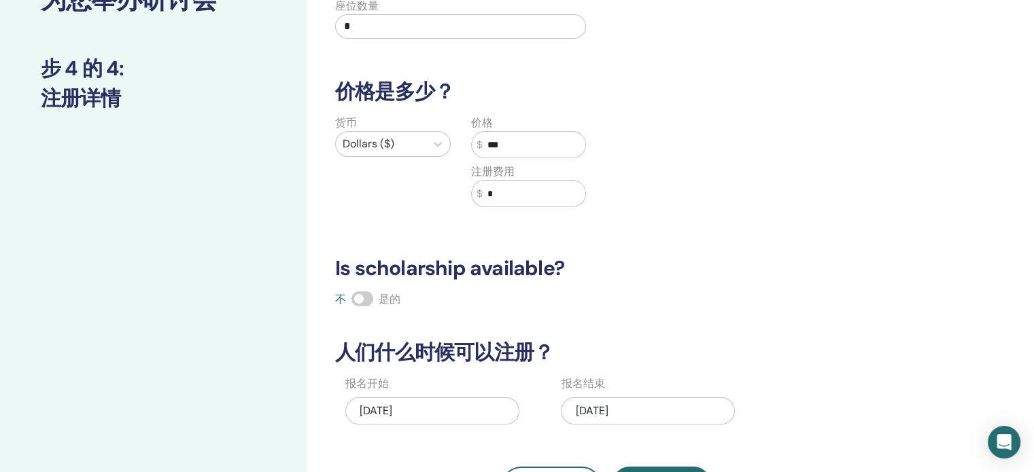
scroll to position [136, 0]
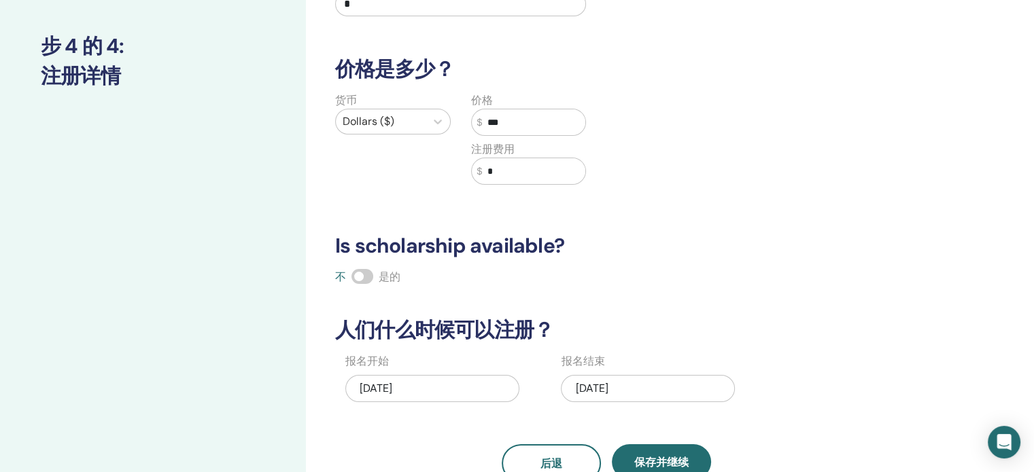
type input "***"
drag, startPoint x: 502, startPoint y: 176, endPoint x: 456, endPoint y: 170, distance: 45.9
click at [461, 173] on div "价格 $ *** 注册费用 $ *" at bounding box center [529, 146] width 136 height 109
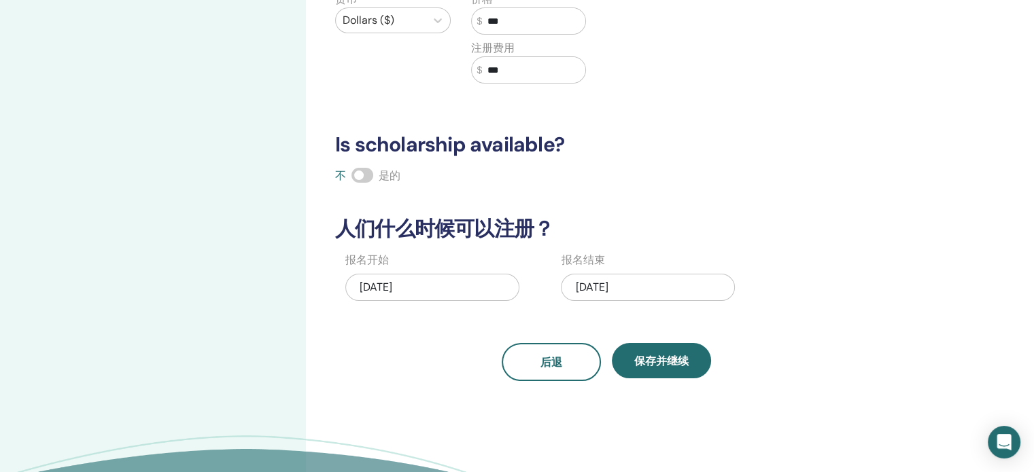
scroll to position [272, 0]
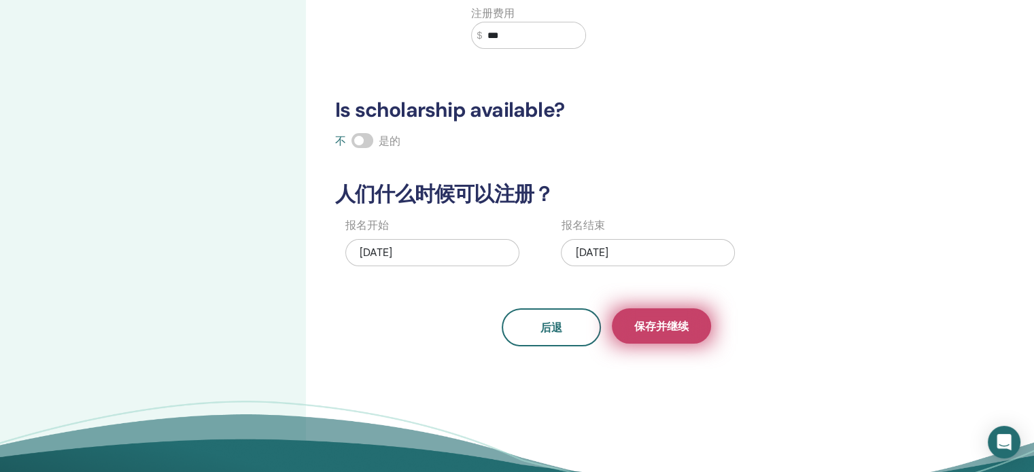
type input "***"
click at [665, 325] on span "保存并继续" at bounding box center [661, 326] width 54 height 14
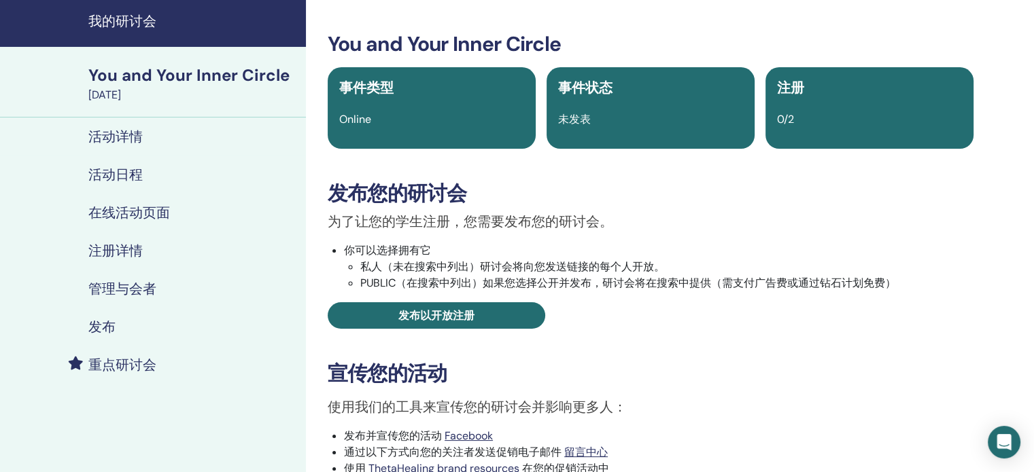
scroll to position [68, 0]
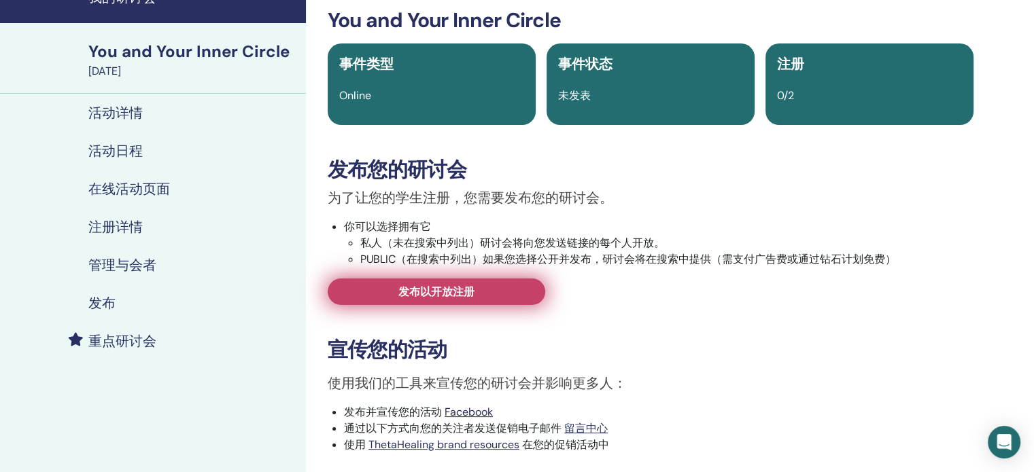
click at [459, 294] on span "发布以开放注册" at bounding box center [436, 292] width 76 height 14
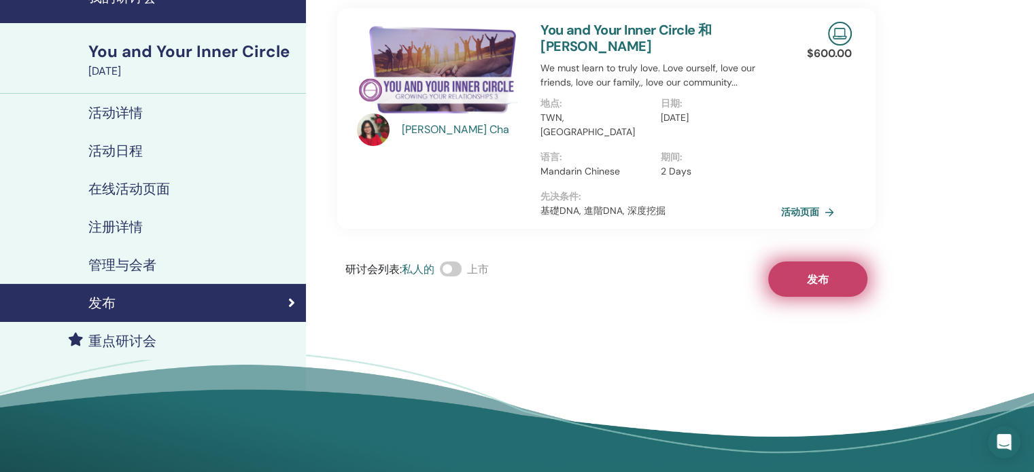
click at [820, 273] on span "发布" at bounding box center [818, 280] width 22 height 14
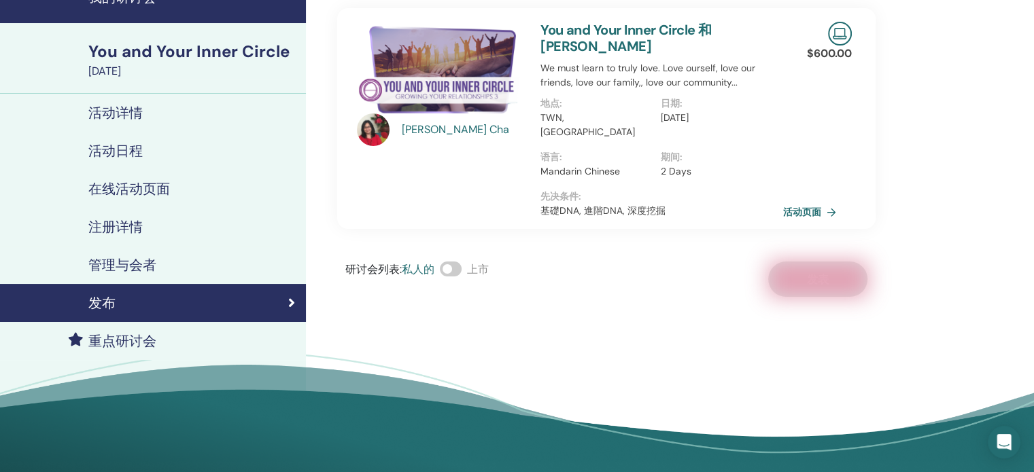
click at [816, 202] on link "活动页面" at bounding box center [812, 212] width 58 height 20
